Goal: Task Accomplishment & Management: Use online tool/utility

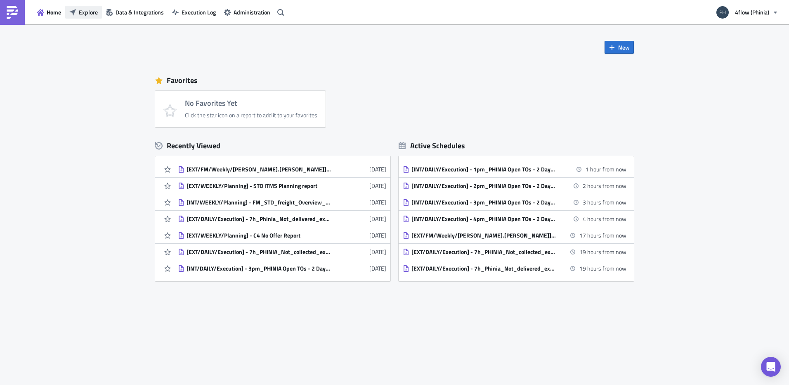
click at [86, 12] on span "Explore" at bounding box center [88, 12] width 19 height 9
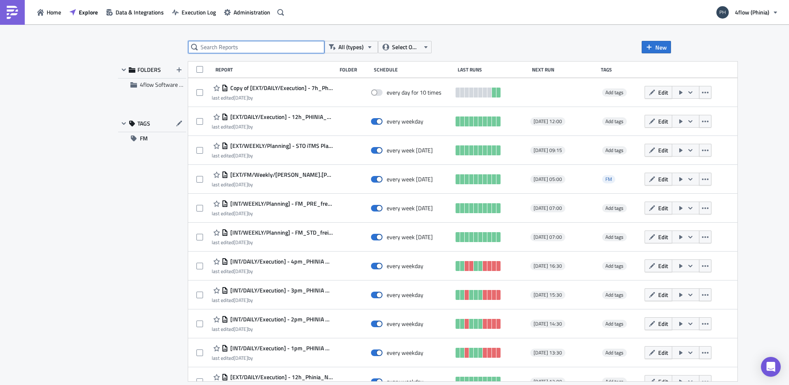
click at [234, 45] on input "text" at bounding box center [256, 47] width 136 height 12
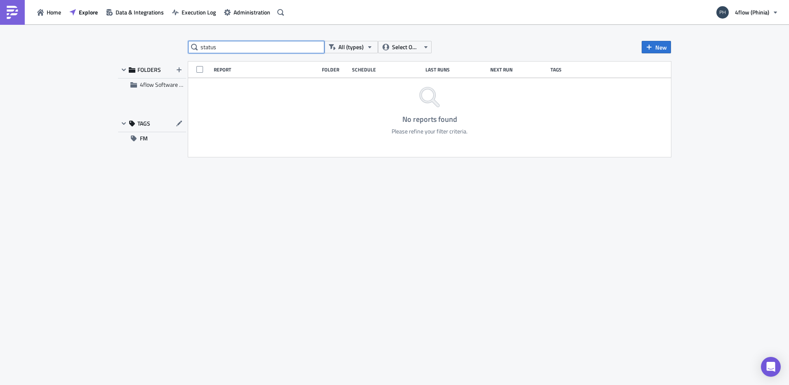
click at [234, 45] on input "status" at bounding box center [256, 47] width 136 height 12
type input "s"
type input "delivered"
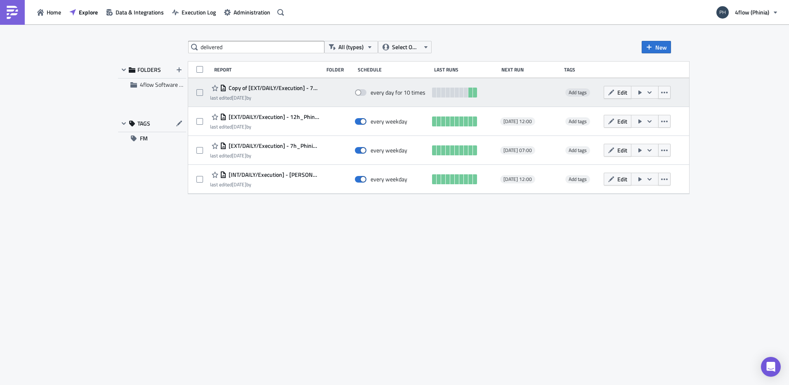
click at [297, 89] on span "Copy of [EXT/DAILY/Execution] - 7h_Phinia_Not_delivered_external sending to car…" at bounding box center [273, 87] width 93 height 7
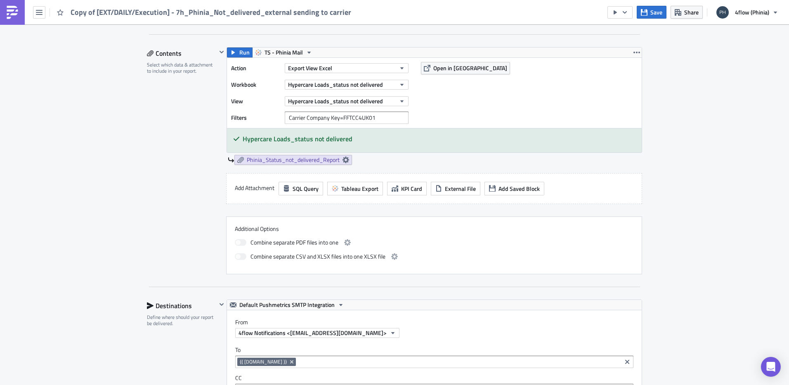
scroll to position [372, 0]
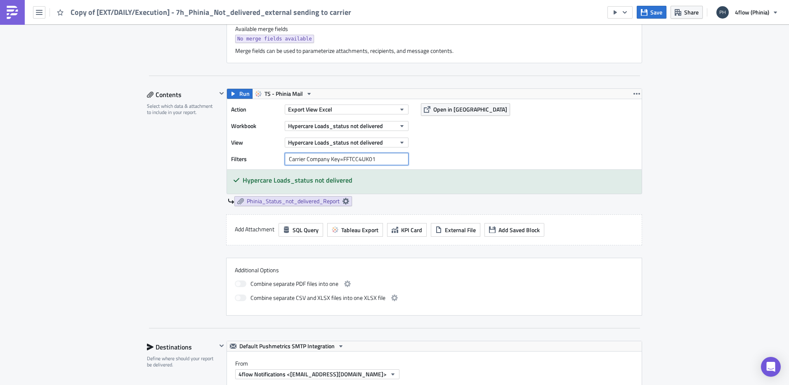
click at [380, 159] on input "Carrier Company Key=FFTCC4UK01" at bounding box center [347, 159] width 124 height 12
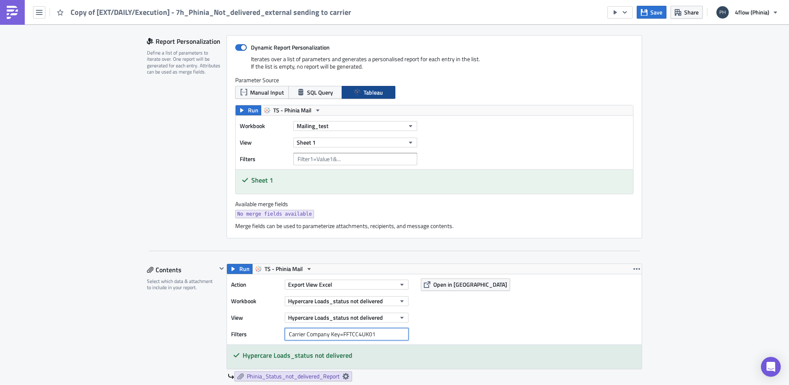
scroll to position [0, 0]
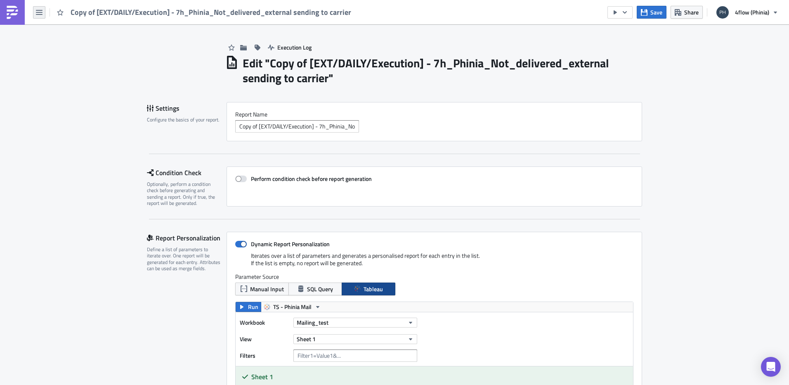
click at [38, 9] on icon "button" at bounding box center [39, 12] width 7 height 7
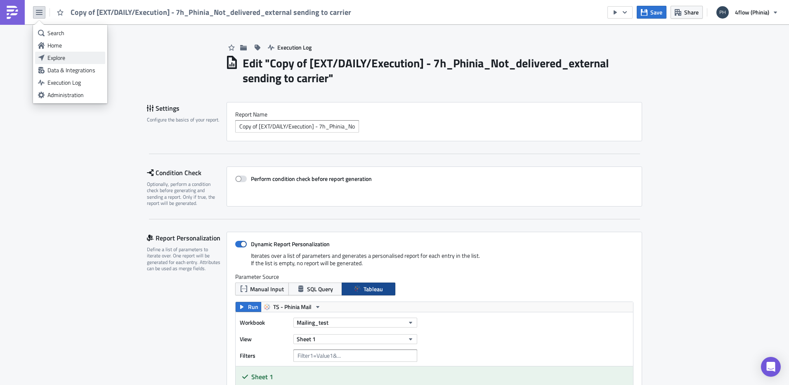
click at [70, 59] on div "Explore" at bounding box center [74, 58] width 55 height 8
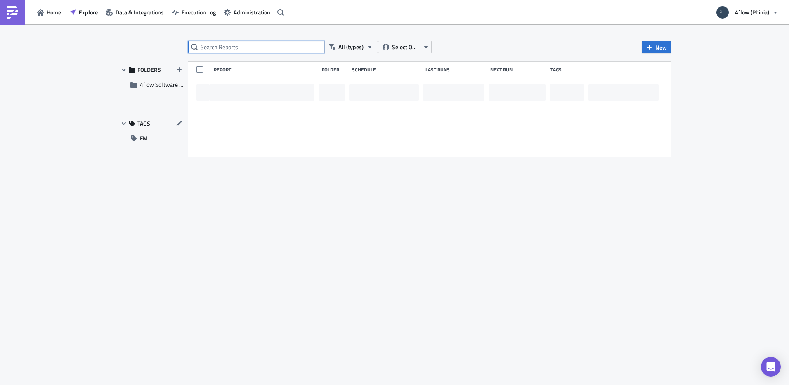
click at [229, 45] on input "text" at bounding box center [256, 47] width 136 height 12
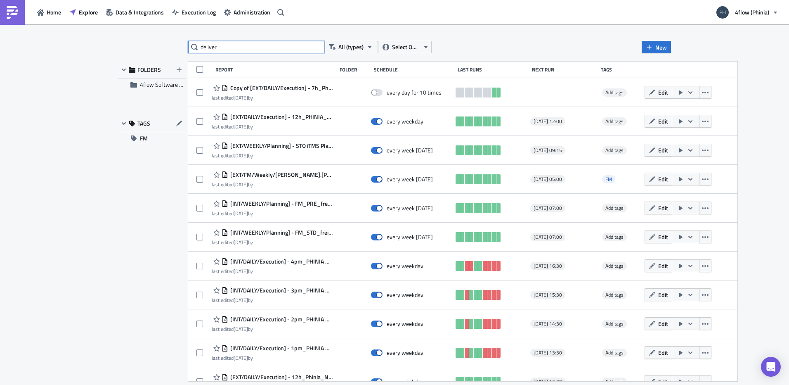
type input "deliver"
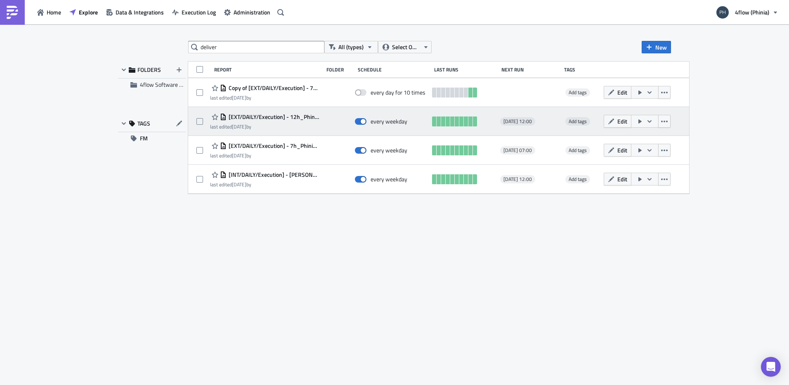
click at [300, 117] on span "[EXT/DAILY/Execution] - 12h_Phinia_Not_delivered_external sending to carrier" at bounding box center [273, 116] width 93 height 7
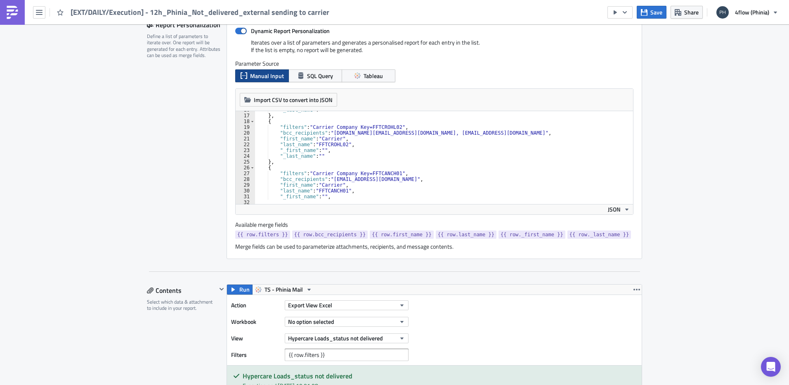
scroll to position [206, 0]
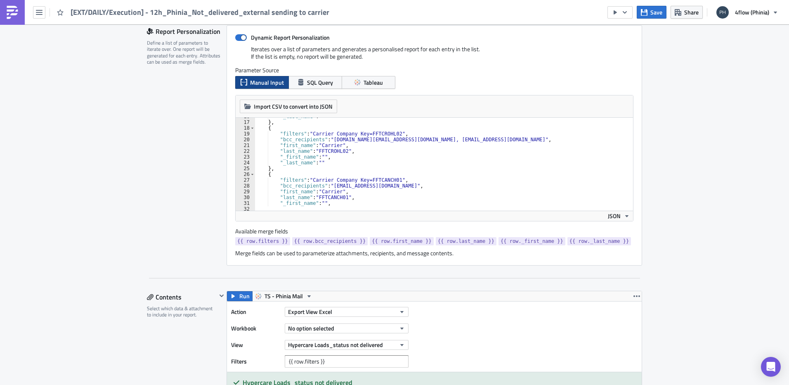
click at [433, 140] on div ""_last_name" : "" } , { "filters" : "Carrier Company Key=FFTCROHL02" , "bcc_rec…" at bounding box center [503, 163] width 496 height 98
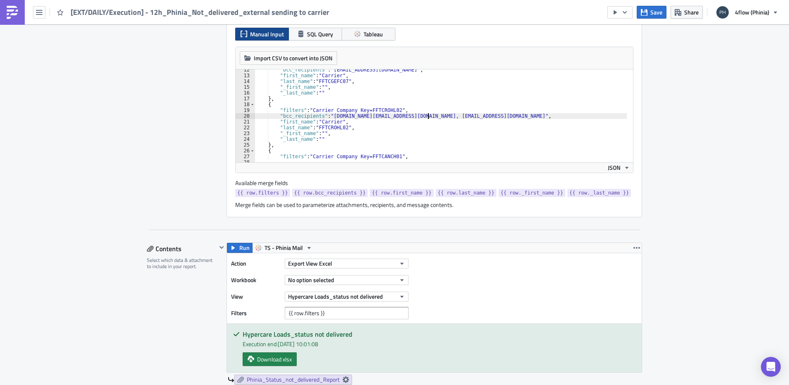
scroll to position [248, 0]
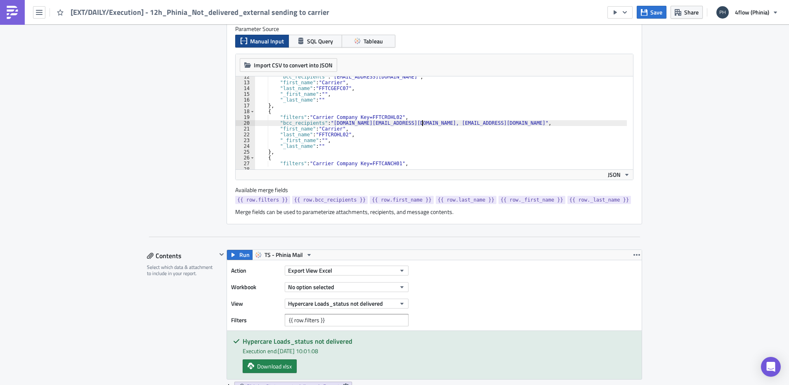
click at [419, 122] on div ""bcc_recipients" : "dl-ro-ovs-operational@gefco.net" , "first_name" : "Carrier"…" at bounding box center [503, 123] width 496 height 98
paste textarea "helena.vinsova@suus.com"
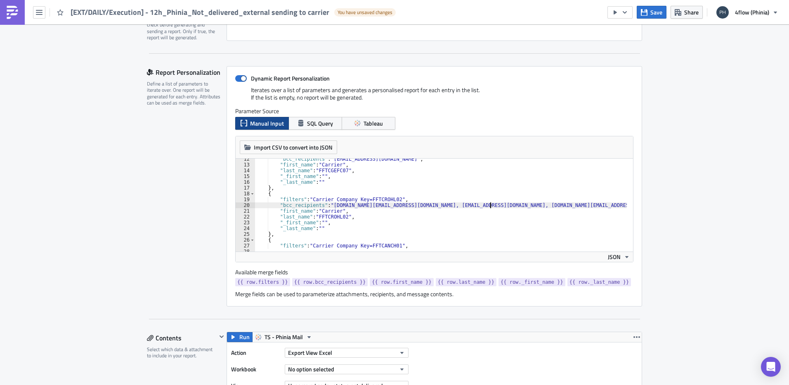
scroll to position [165, 0]
type textarea ""bcc_recipients": "rail.ro@suus.com, pochman@suus.com, helena.vinsova@suus.com","
click at [653, 12] on span "Save" at bounding box center [657, 12] width 12 height 9
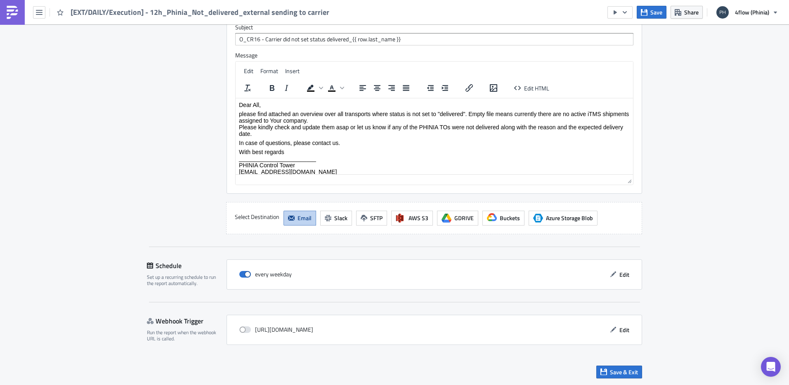
scroll to position [904, 0]
click at [613, 277] on button "Edit" at bounding box center [620, 274] width 28 height 13
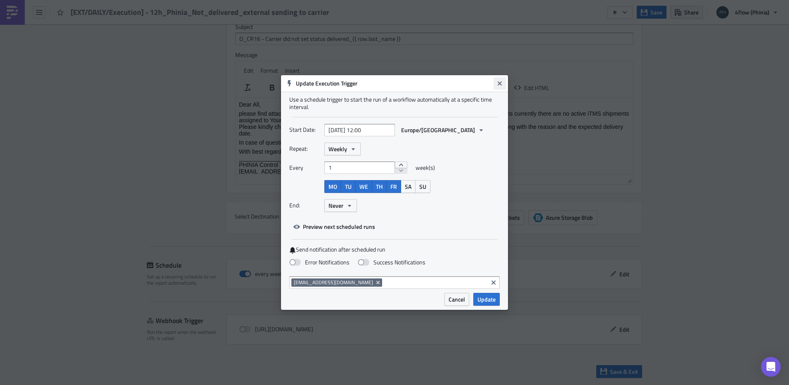
click at [499, 84] on icon "Close" at bounding box center [500, 83] width 4 height 4
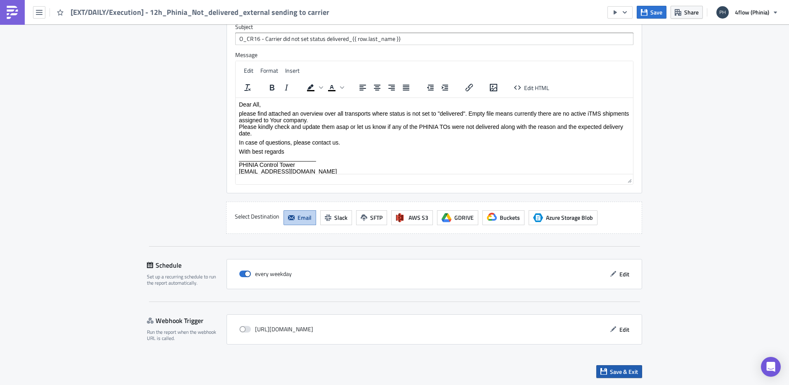
click at [618, 374] on span "Save & Exit" at bounding box center [624, 371] width 28 height 9
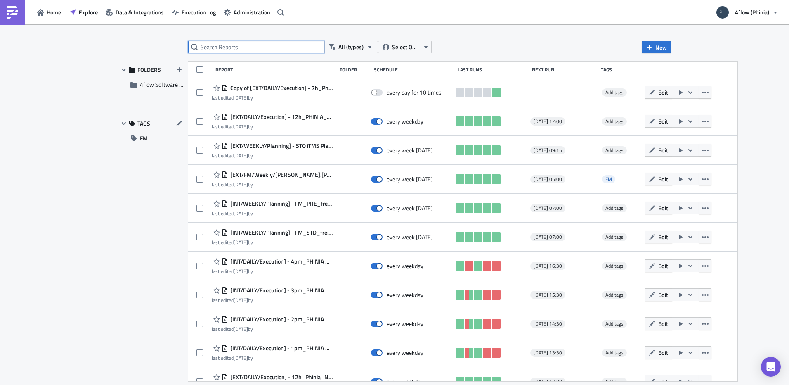
click at [254, 47] on input "text" at bounding box center [256, 47] width 136 height 12
type input "collec"
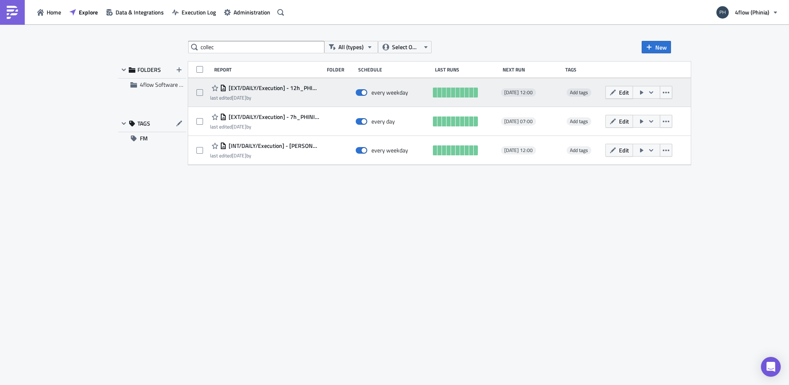
click at [306, 98] on div "last edited 4 months ago by" at bounding box center [265, 98] width 110 height 6
click at [301, 88] on span "[EXT/DAILY/Execution] - 12h_PHINIA_Not_collected_external sending to carrier" at bounding box center [273, 87] width 93 height 7
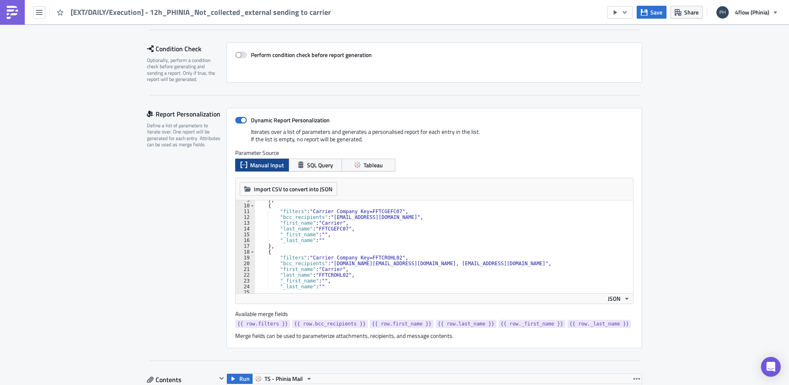
scroll to position [74, 0]
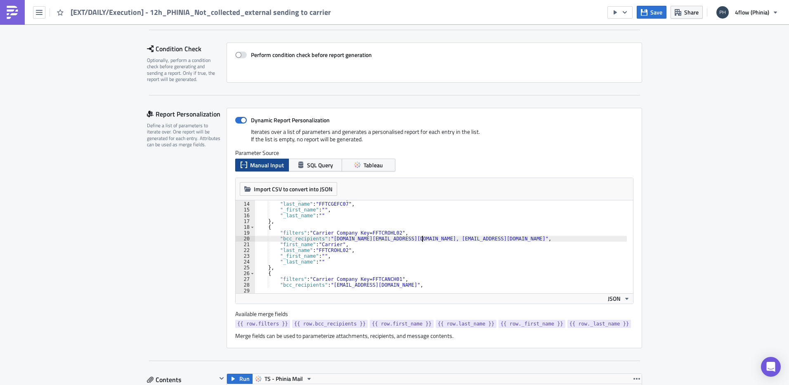
click at [419, 238] on div ""first_name" : "Carrier" , "last_name" : "FFTCGEFC07" , "_first_name" : "" , "_…" at bounding box center [503, 244] width 496 height 98
paste textarea "helena.vinsova@suus.com"
type textarea ""bcc_recipients": "rail.ro@suus.com, pochman@suus.com, helena.vinsova@suus.com","
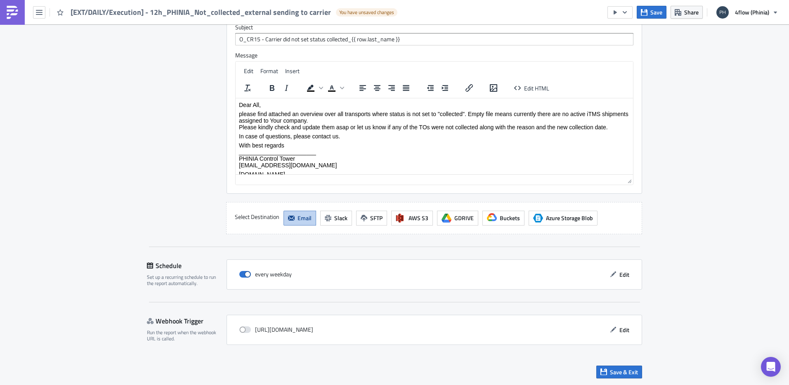
scroll to position [904, 0]
click at [618, 371] on span "Save & Exit" at bounding box center [624, 371] width 28 height 9
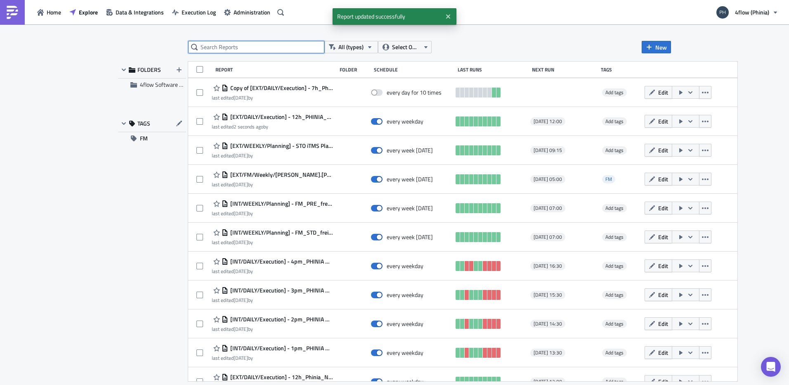
click at [250, 50] on input "text" at bounding box center [256, 47] width 136 height 12
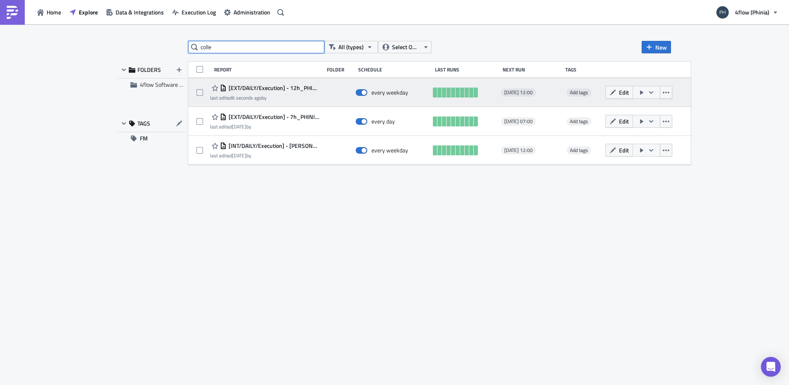
type input "colle"
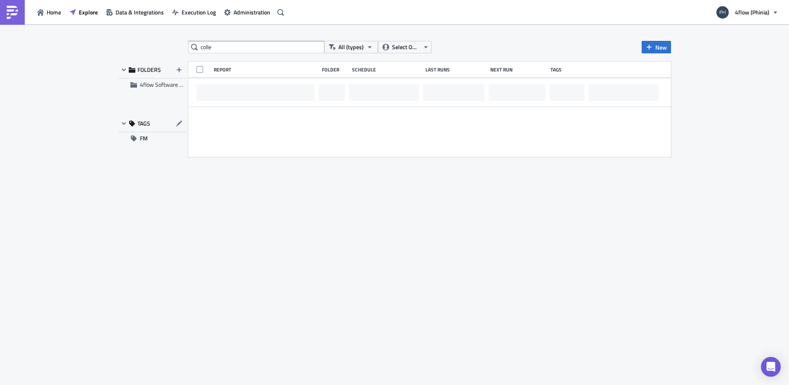
click at [276, 87] on div at bounding box center [429, 92] width 483 height 29
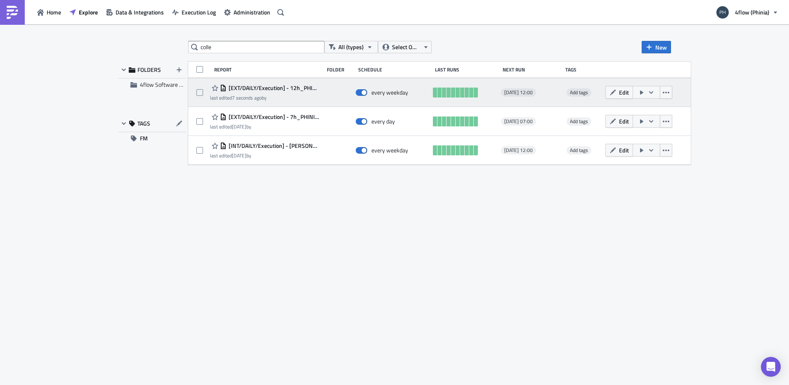
click at [278, 89] on span "[EXT/DAILY/Execution] - 12h_PHINIA_Not_collected_external sending to carrier" at bounding box center [273, 87] width 93 height 7
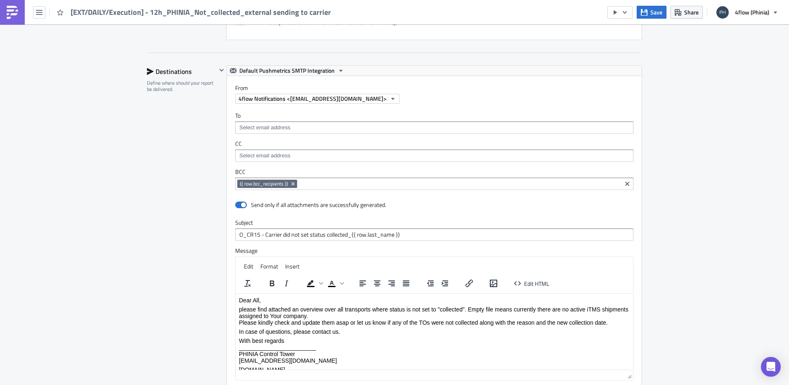
scroll to position [904, 0]
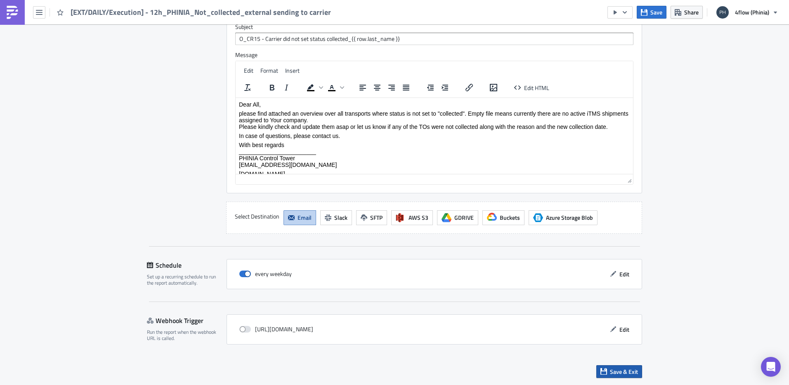
click at [611, 372] on span "Save & Exit" at bounding box center [624, 371] width 28 height 9
